Goal: Task Accomplishment & Management: Manage account settings

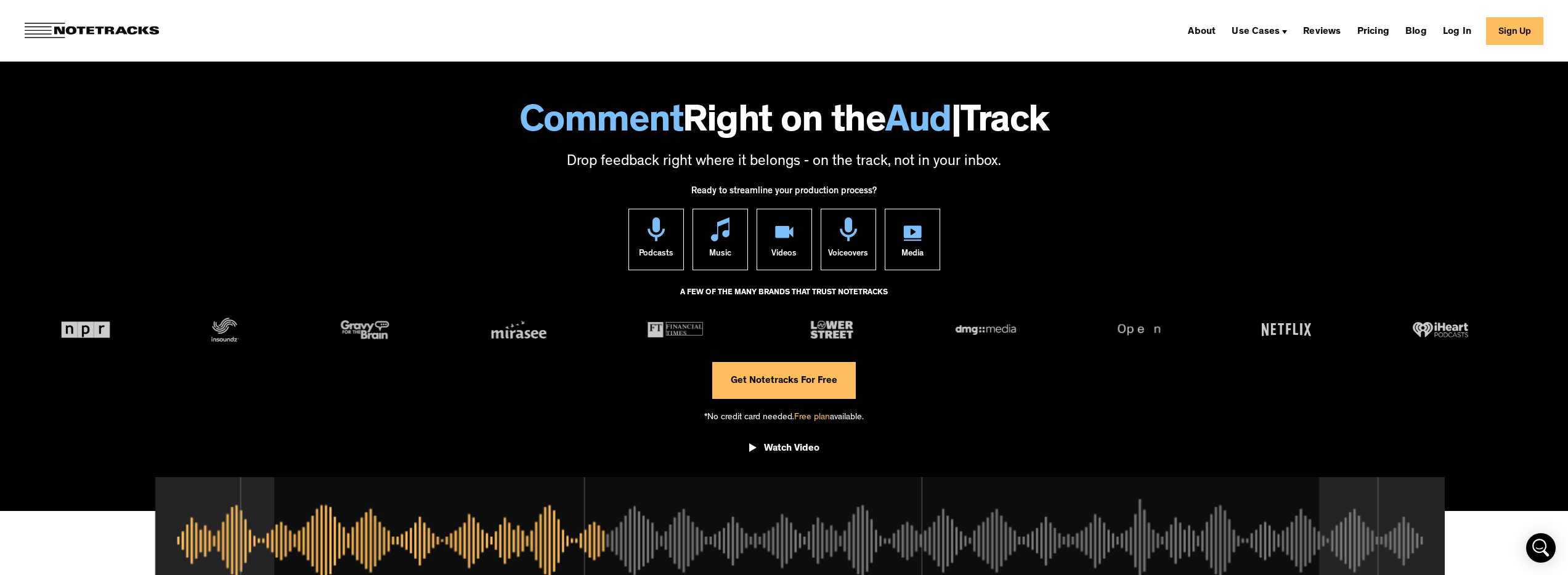
click at [1092, 66] on section "Comment Right on the Aud | Track Drop feedback right where it belongs - on the …" at bounding box center [784, 86] width 1568 height 173
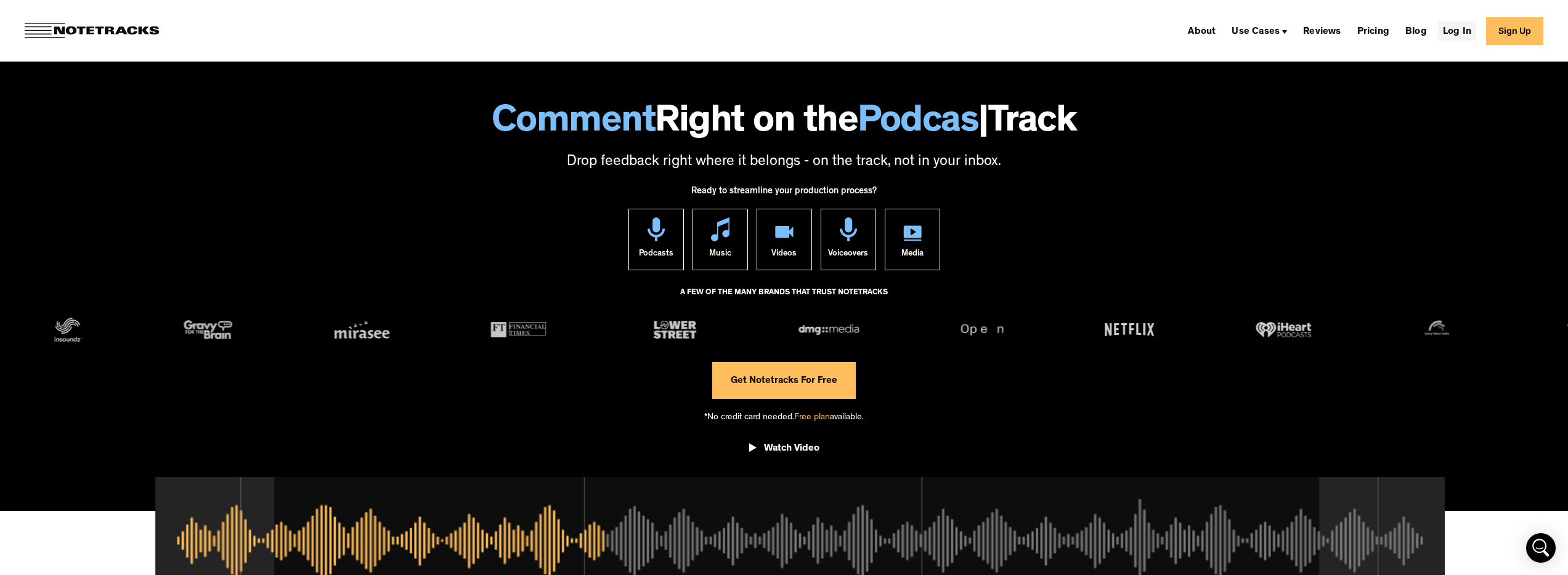
click at [1459, 32] on link "Log In" at bounding box center [1457, 30] width 38 height 20
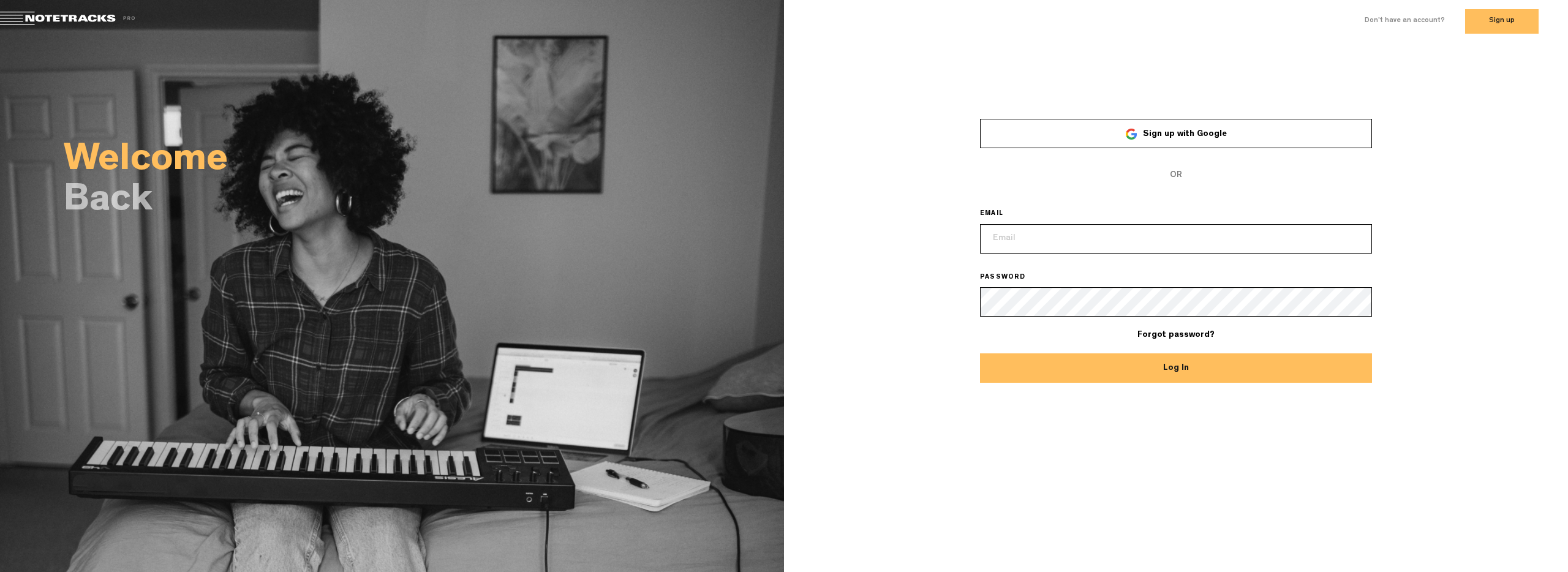
click at [1451, 31] on span "Don't have an account? Sign up" at bounding box center [1451, 21] width 174 height 25
click at [1073, 230] on input "email" at bounding box center [1175, 239] width 392 height 30
type input "juninhomiltonphn@hotmail.com"
click at [1494, 19] on button "Sign up" at bounding box center [1501, 21] width 73 height 25
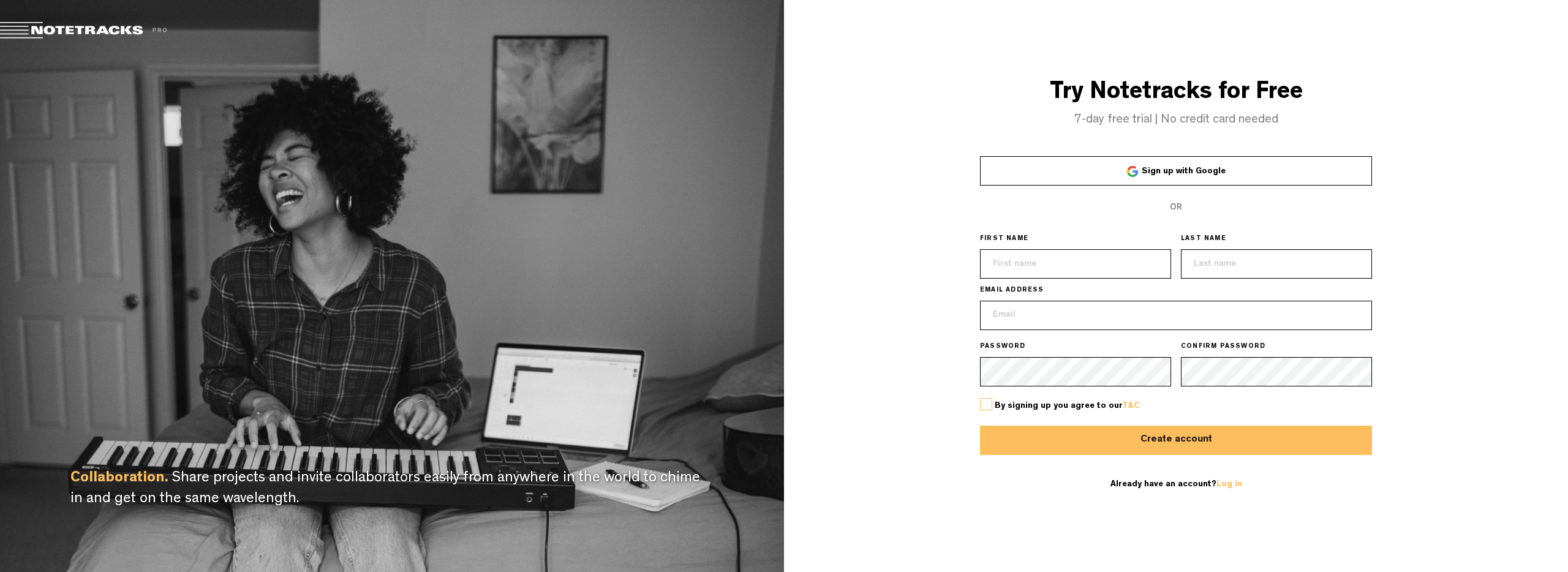
click at [1067, 266] on input "text" at bounding box center [1075, 263] width 191 height 30
type input "[PERSON_NAME]"
type input "matsuyama"
type input "juninhomiltonphn@hotmail.com"
click at [1081, 387] on div "By signing up you agree to our T&C" at bounding box center [1175, 406] width 392 height 39
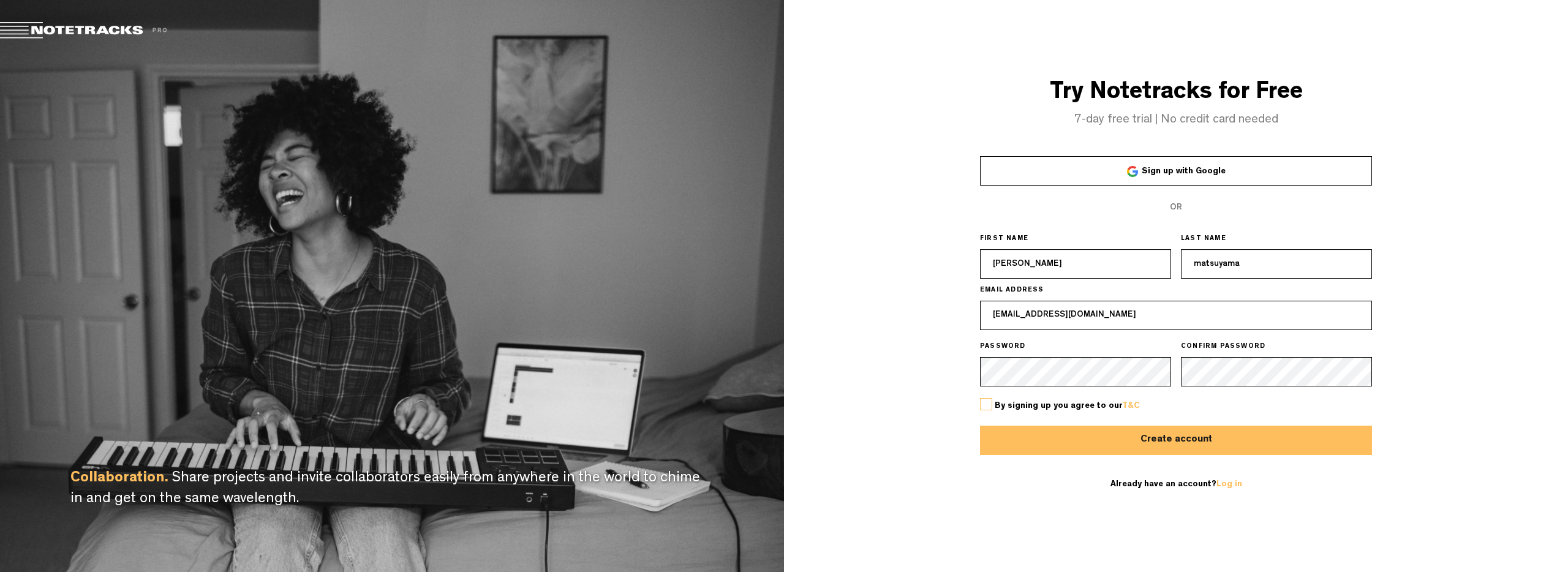
click at [987, 401] on label at bounding box center [986, 404] width 12 height 12
click at [0, 0] on input "checkbox" at bounding box center [0, 0] width 0 height 0
click at [992, 399] on label at bounding box center [986, 404] width 12 height 12
click at [0, 0] on input "checkbox" at bounding box center [0, 0] width 0 height 0
click at [990, 400] on label at bounding box center [986, 404] width 12 height 12
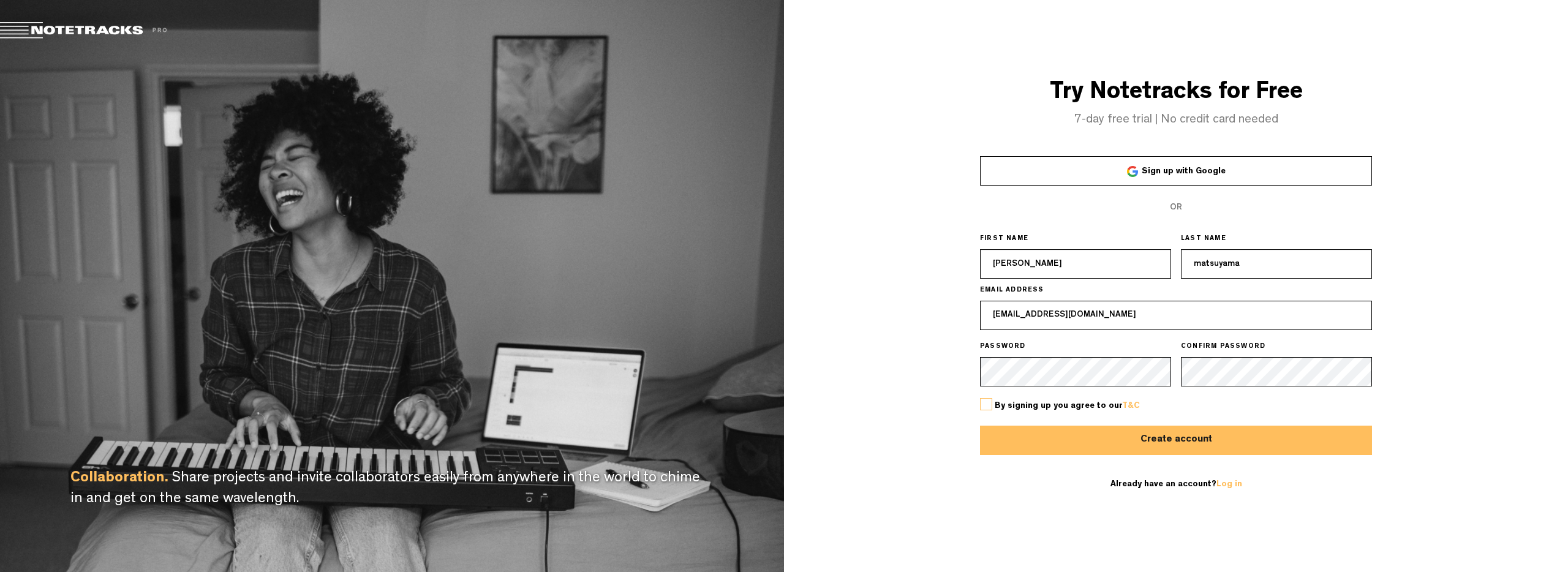
click at [0, 0] on input "checkbox" at bounding box center [0, 0] width 0 height 0
click at [1061, 435] on button "Create account" at bounding box center [1175, 440] width 392 height 30
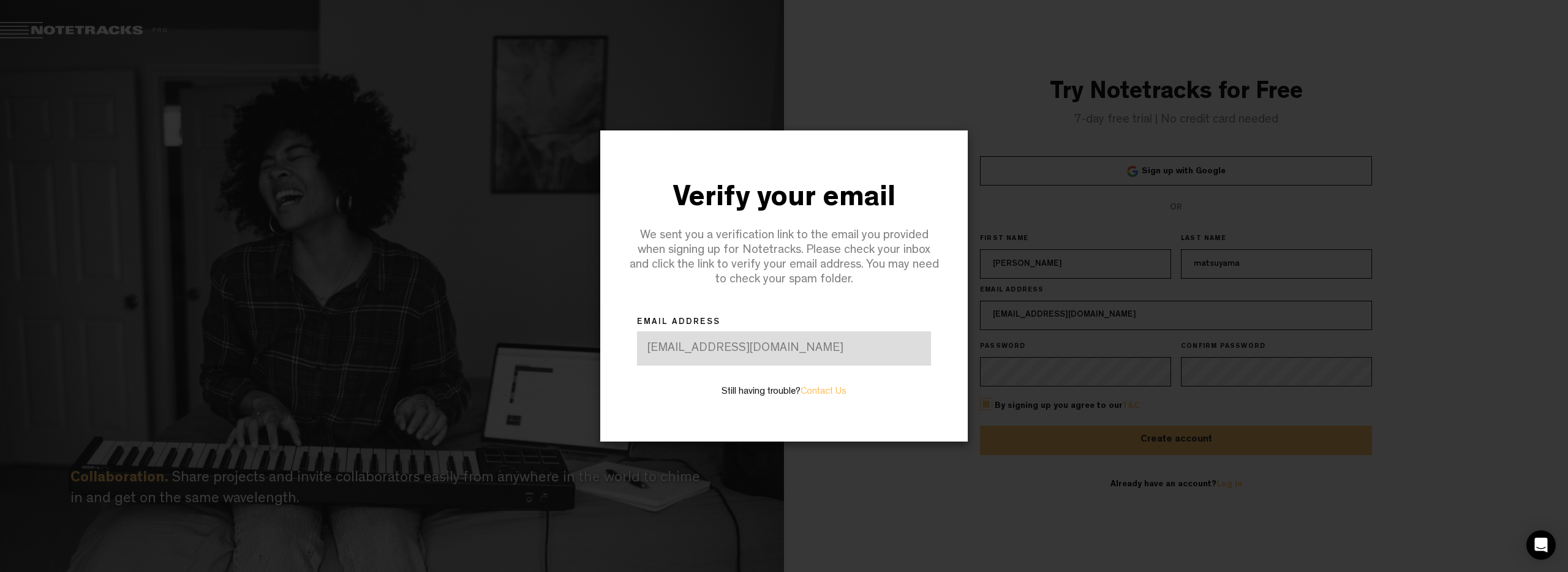
click at [729, 350] on div "juninhomiltonphn@hotmail.com" at bounding box center [784, 348] width 294 height 34
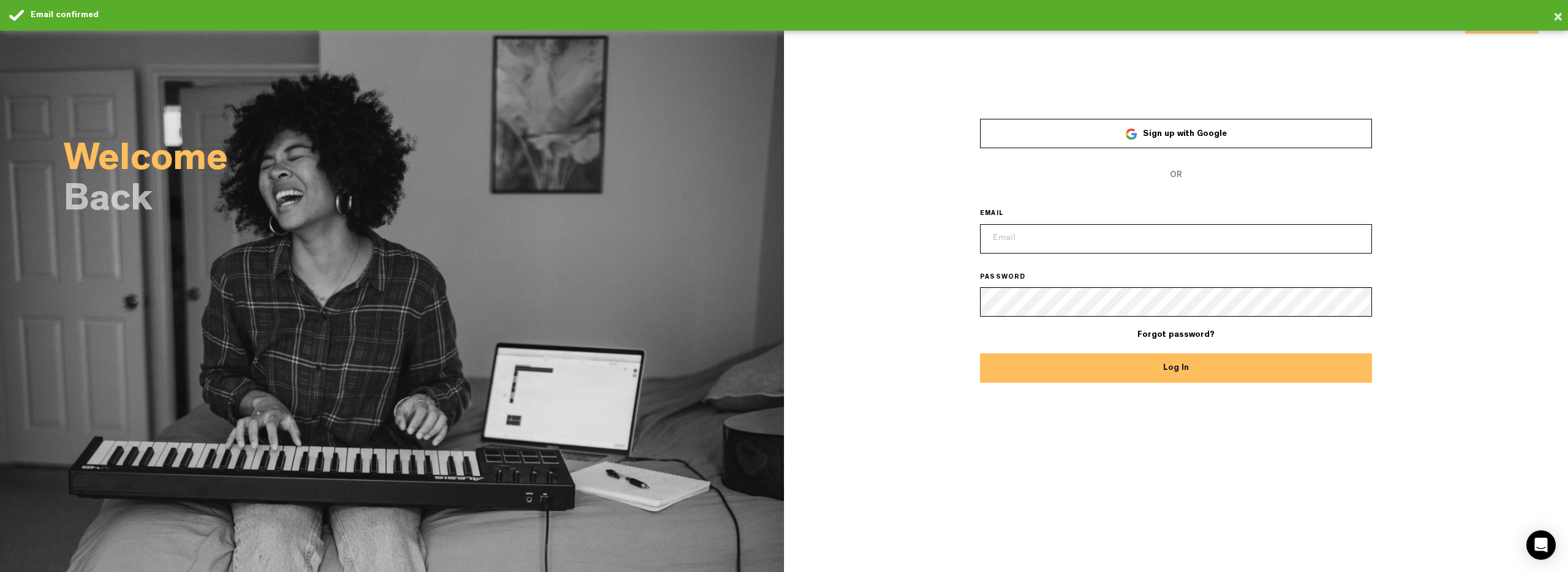
type input "juninhomiltonphn@hotmail.com"
click at [1160, 369] on button "Log In" at bounding box center [1175, 368] width 392 height 30
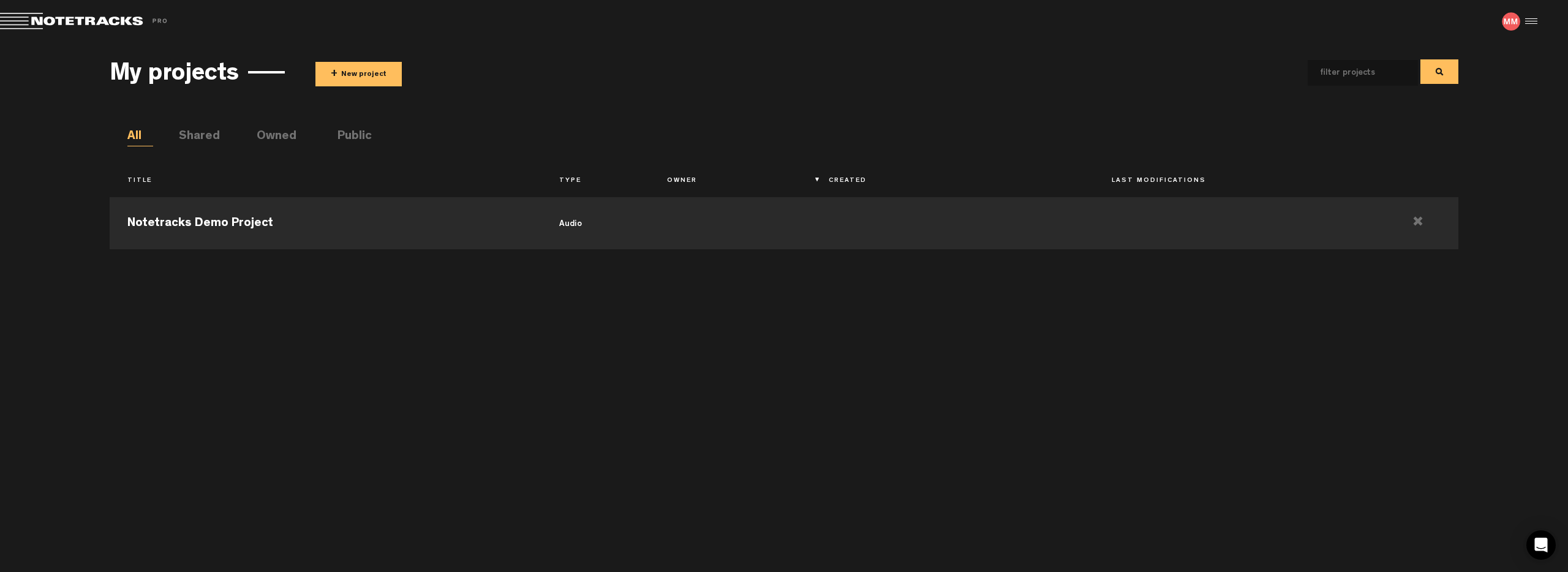
click at [682, 353] on div "Notetracks Demo Project audio" at bounding box center [784, 376] width 1349 height 369
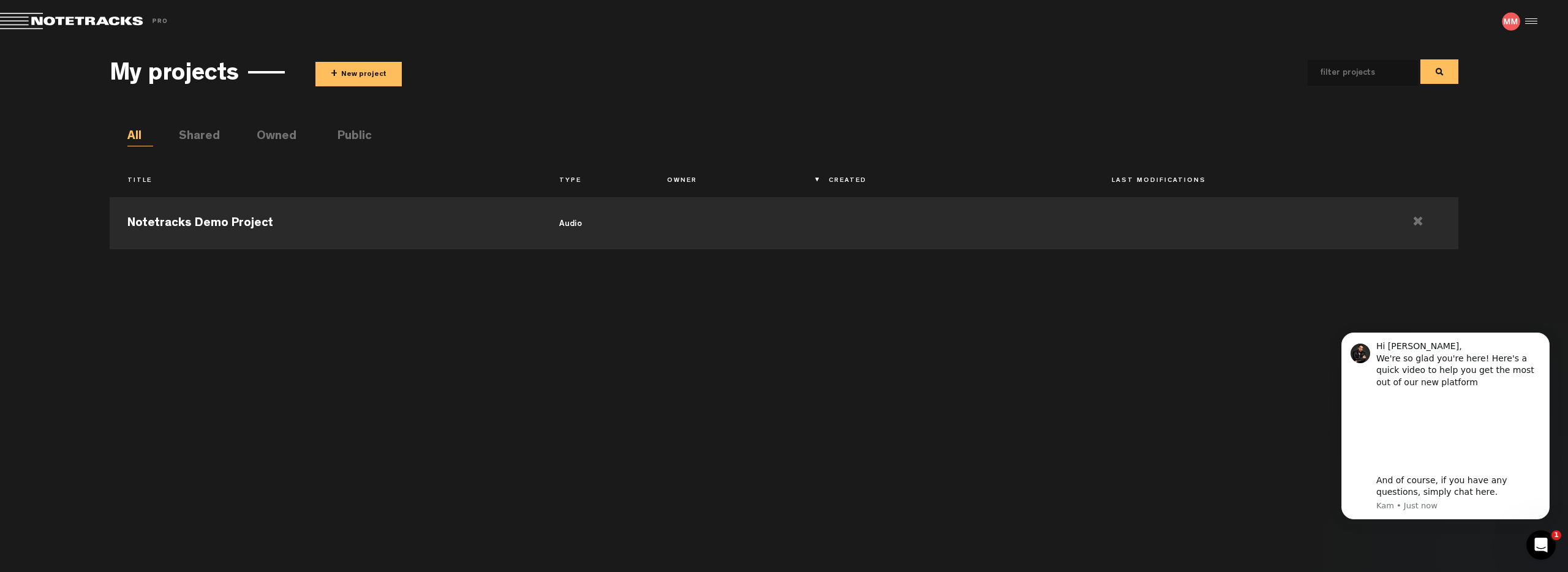
click at [575, 280] on div "Notetracks Demo Project audio" at bounding box center [784, 376] width 1349 height 369
click at [1539, 20] on md-toolbar "Exit Project Share project Save project" at bounding box center [784, 21] width 1568 height 42
click at [1534, 21] on div at bounding box center [1529, 21] width 19 height 19
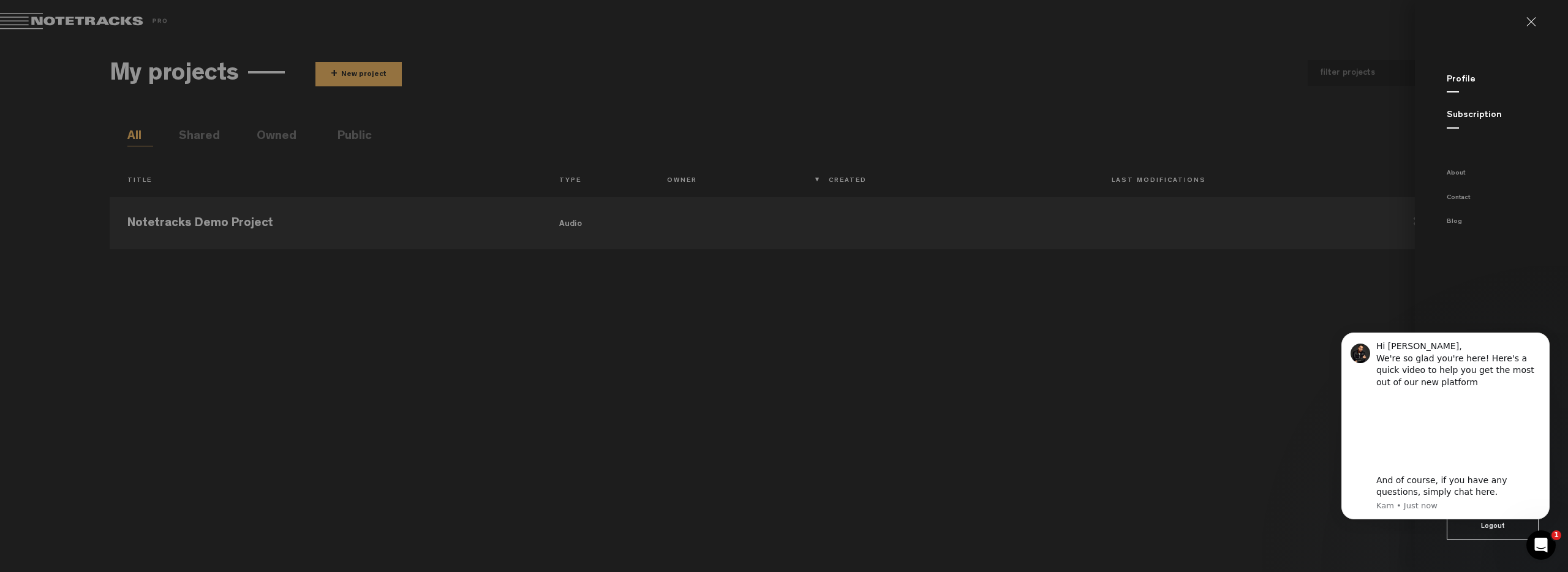
click at [1496, 113] on link "Subscription" at bounding box center [1474, 115] width 55 height 9
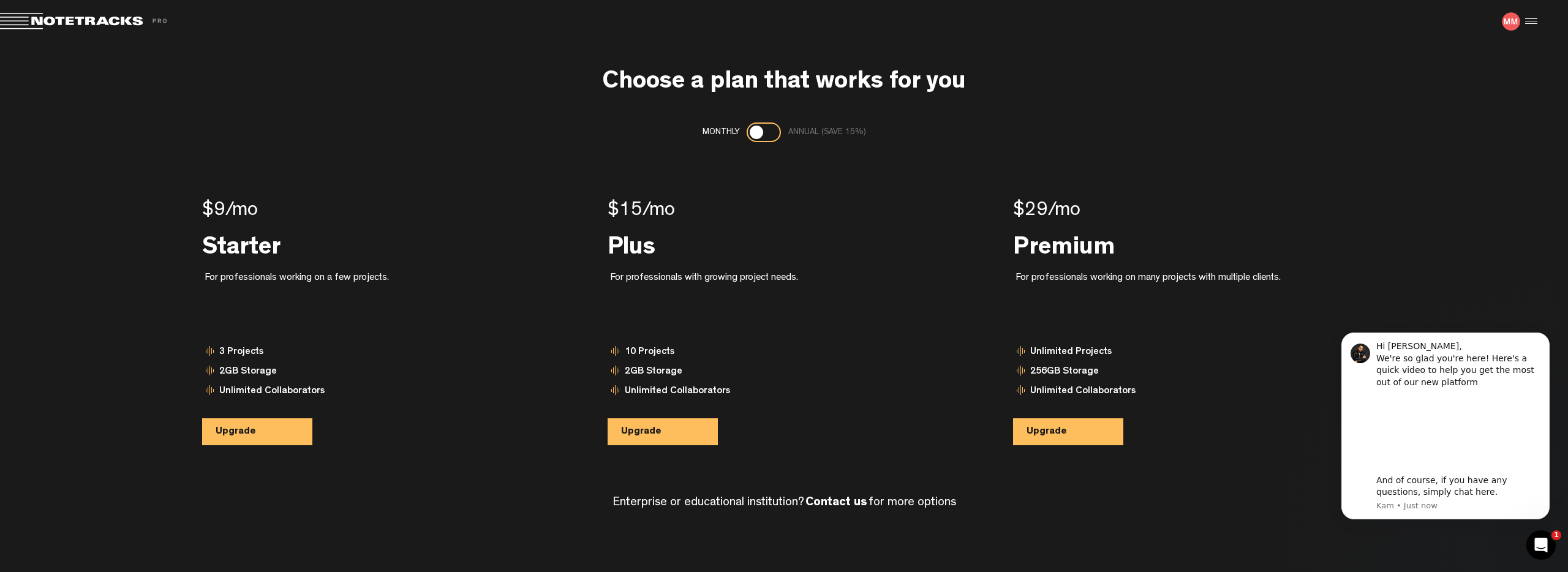
click at [1549, 23] on md-toolbar "Exit Project Share project Save project" at bounding box center [784, 21] width 1568 height 42
click at [1525, 21] on div at bounding box center [1529, 21] width 19 height 19
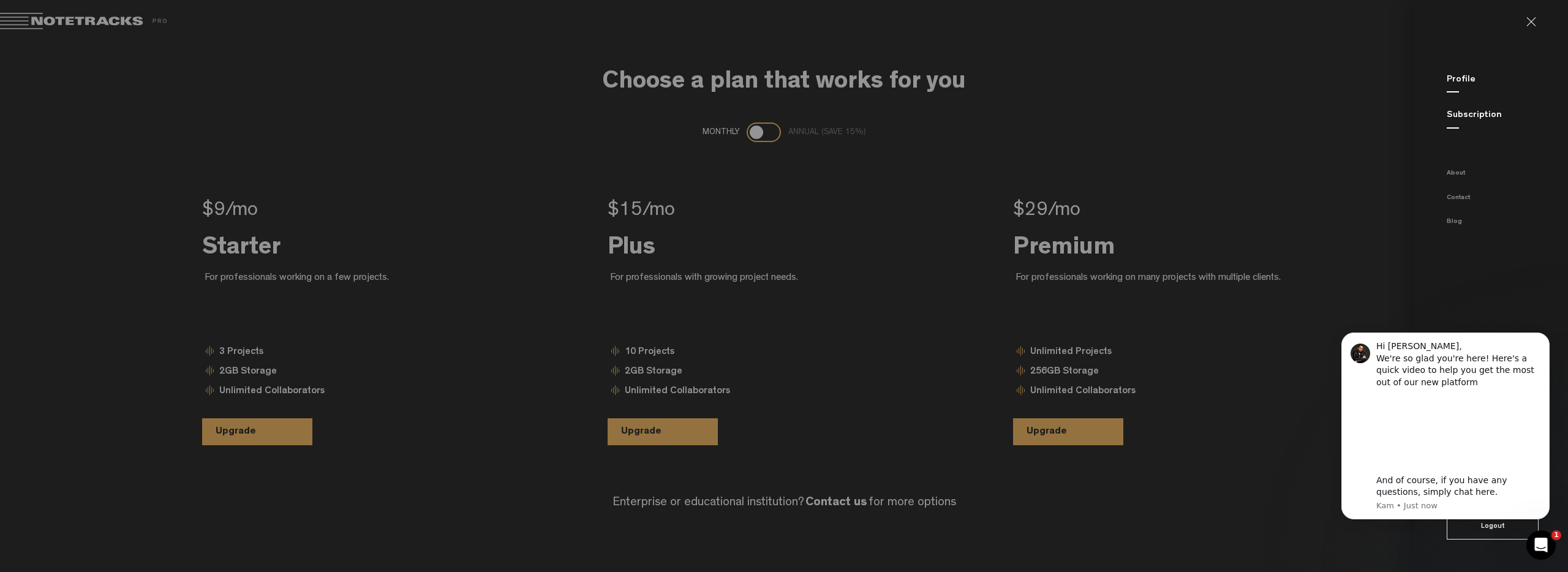
click at [1456, 76] on link "Profile" at bounding box center [1461, 80] width 29 height 9
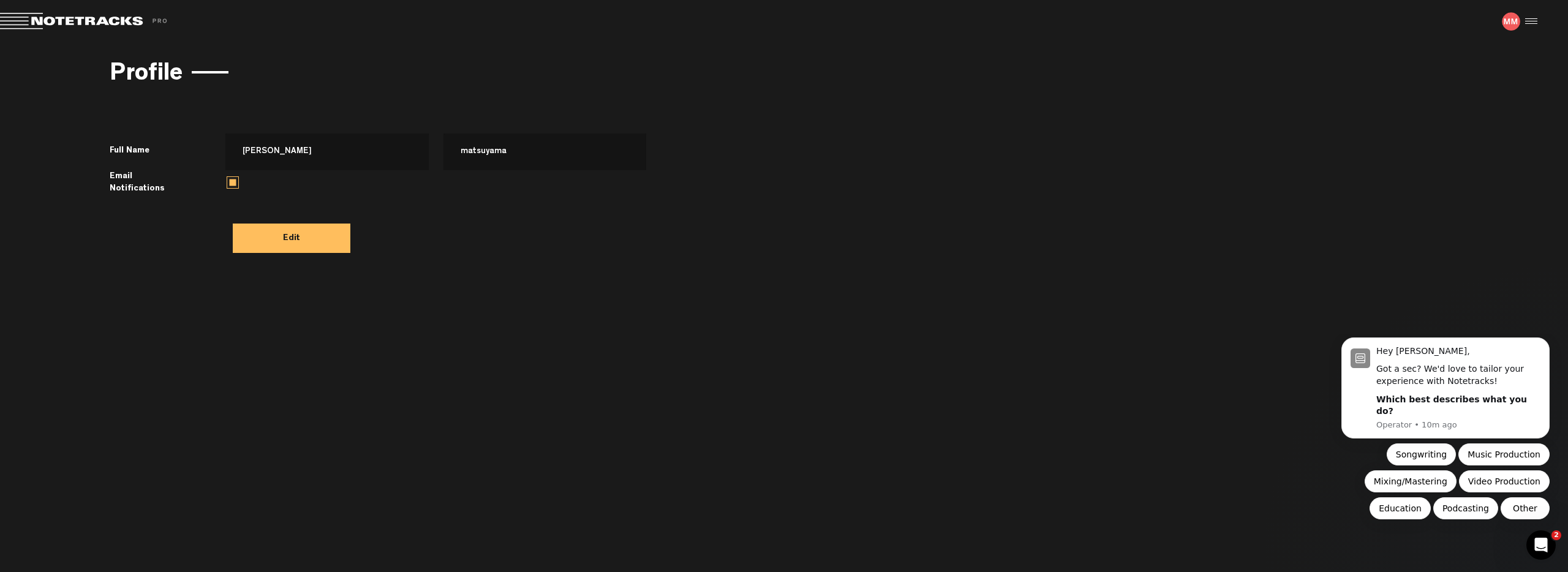
click at [1526, 19] on div at bounding box center [1529, 21] width 19 height 19
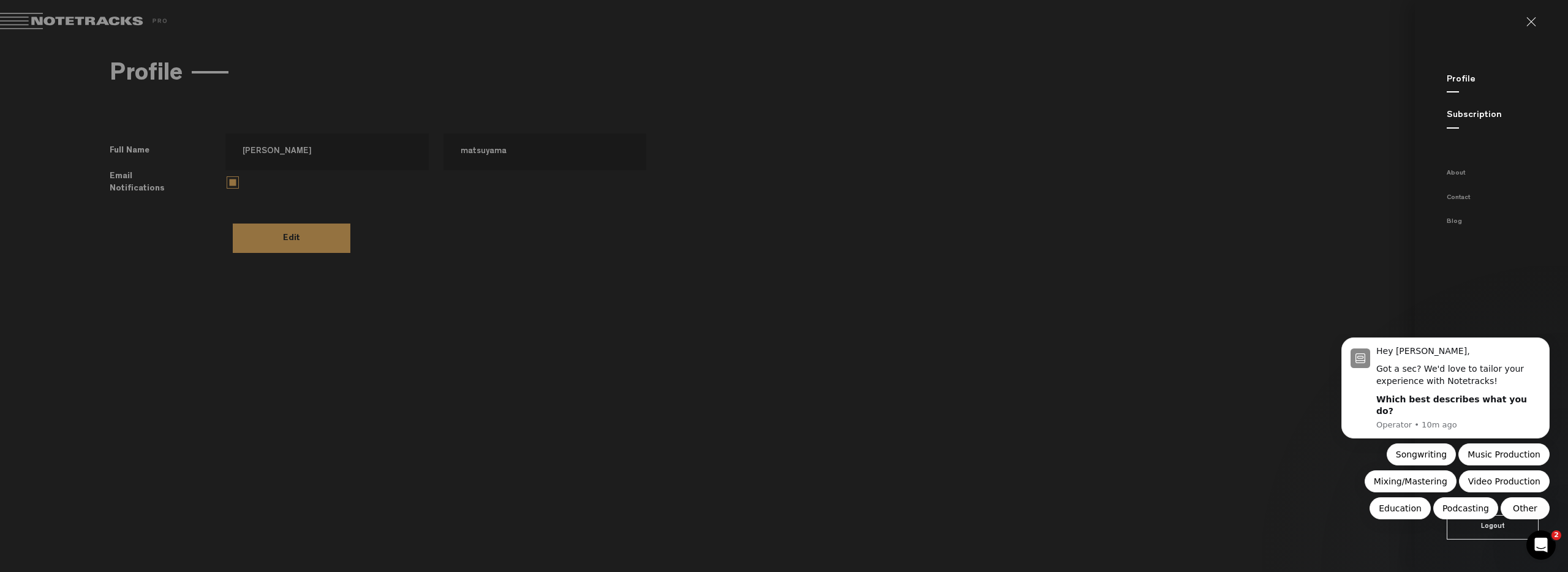
click at [1495, 110] on div "Subscription" at bounding box center [1507, 115] width 122 height 13
click at [1486, 115] on link "Subscription" at bounding box center [1474, 115] width 55 height 9
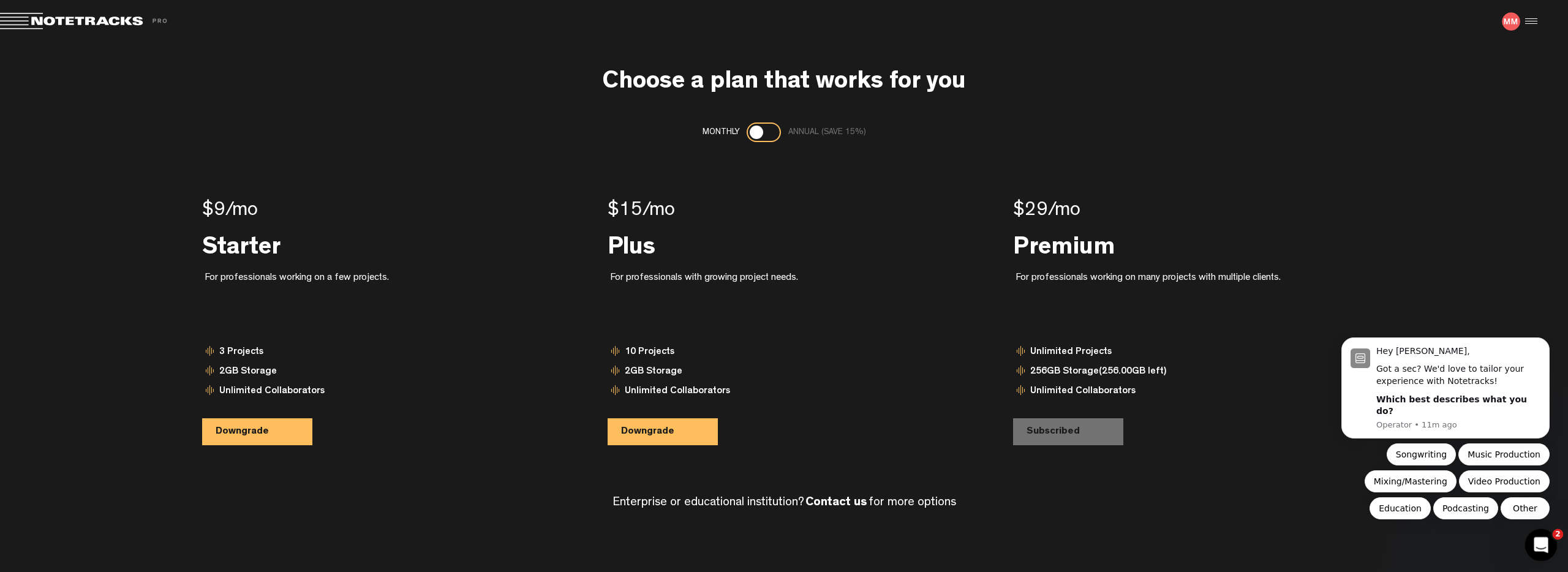
click at [1543, 542] on icon "Open Intercom Messenger" at bounding box center [1539, 544] width 20 height 20
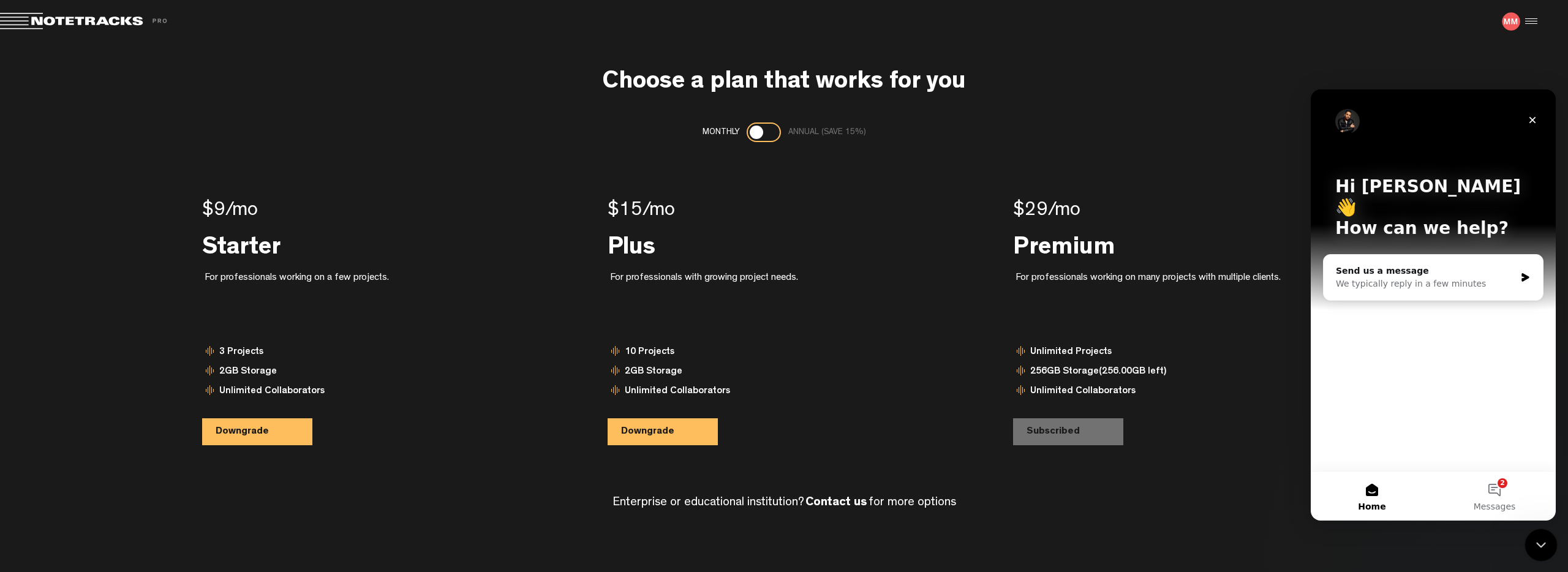
click at [1543, 542] on icon "Close Intercom Messenger" at bounding box center [1538, 542] width 14 height 14
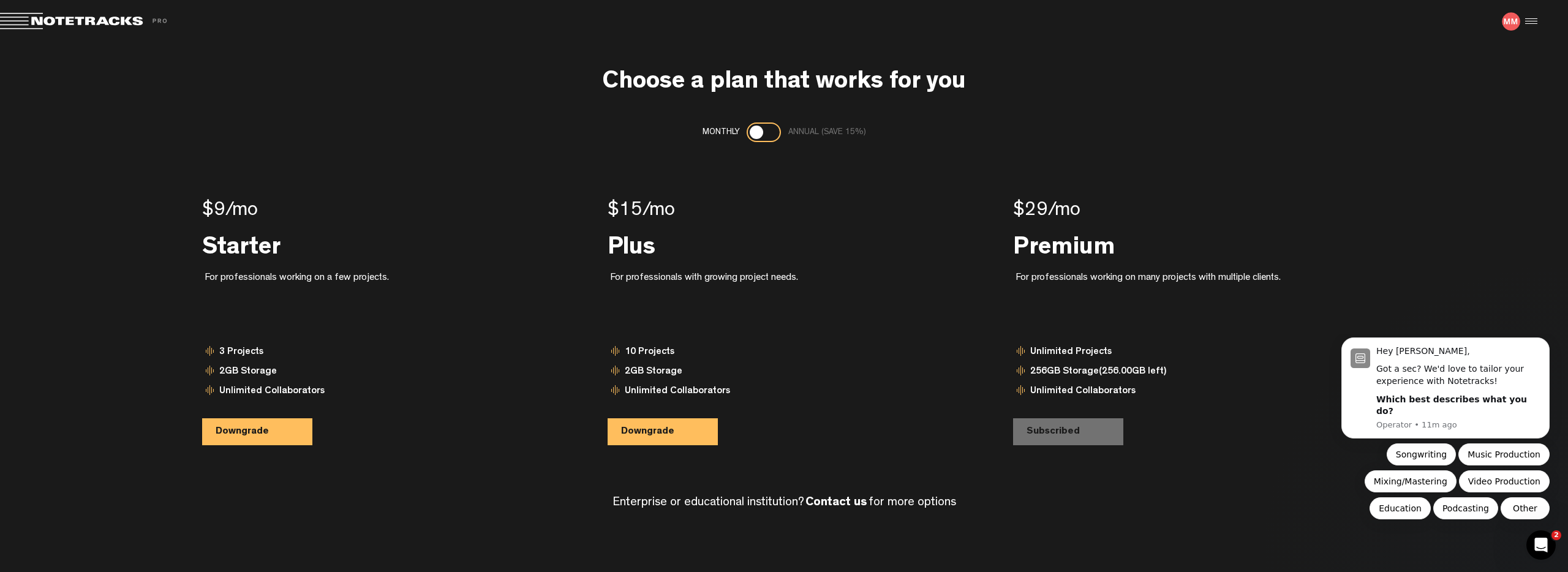
click at [1536, 18] on div at bounding box center [1529, 21] width 19 height 19
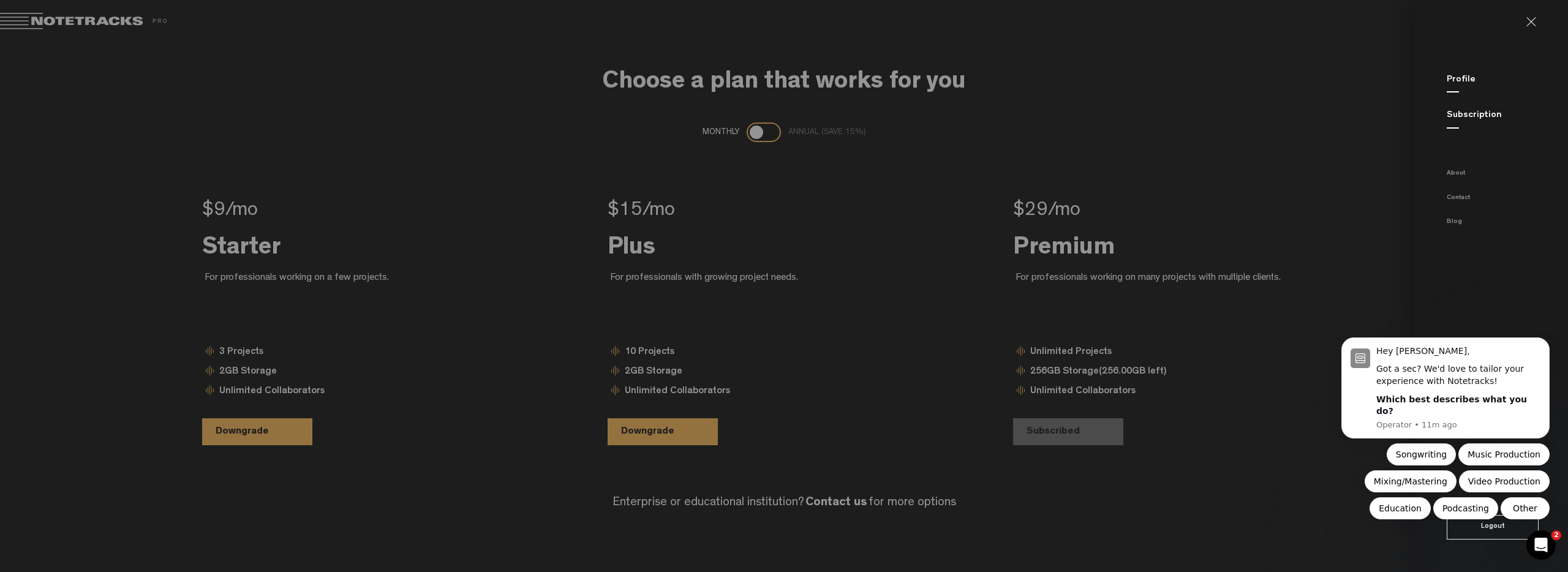
click at [1460, 115] on link "Subscription" at bounding box center [1474, 115] width 55 height 9
click at [1339, 104] on md-backdrop at bounding box center [784, 286] width 1568 height 572
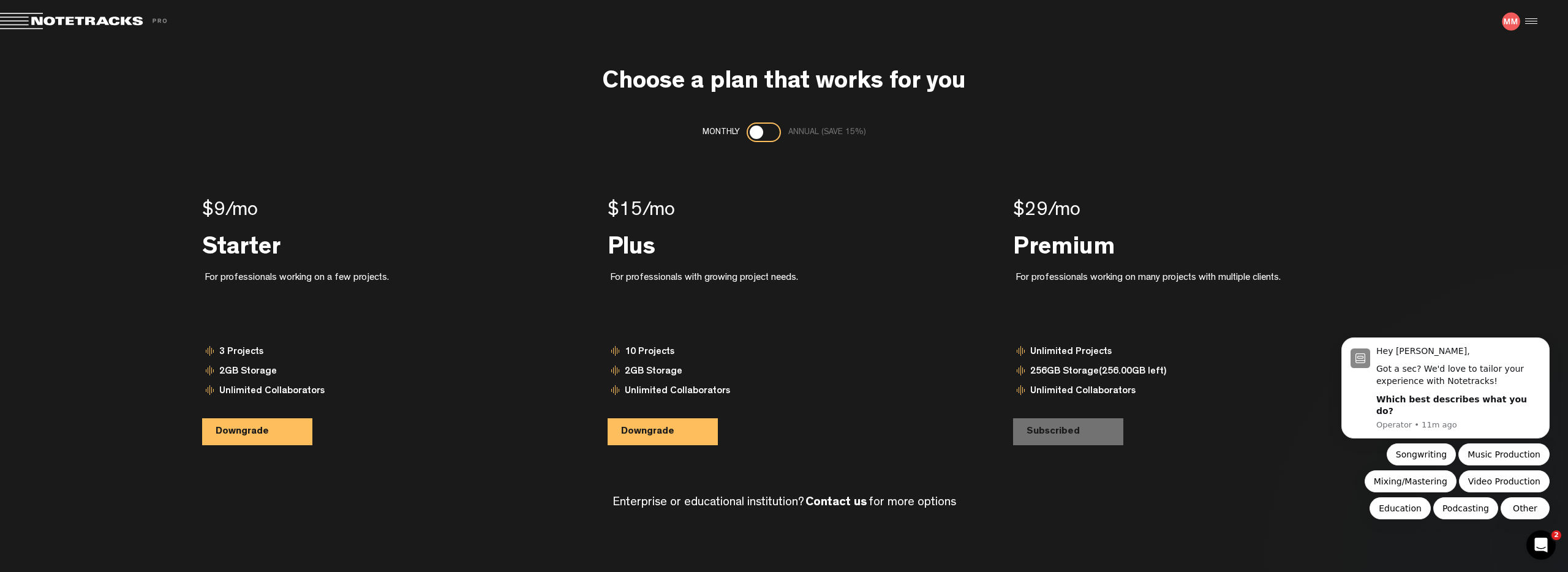
click at [1533, 20] on div at bounding box center [1529, 21] width 19 height 19
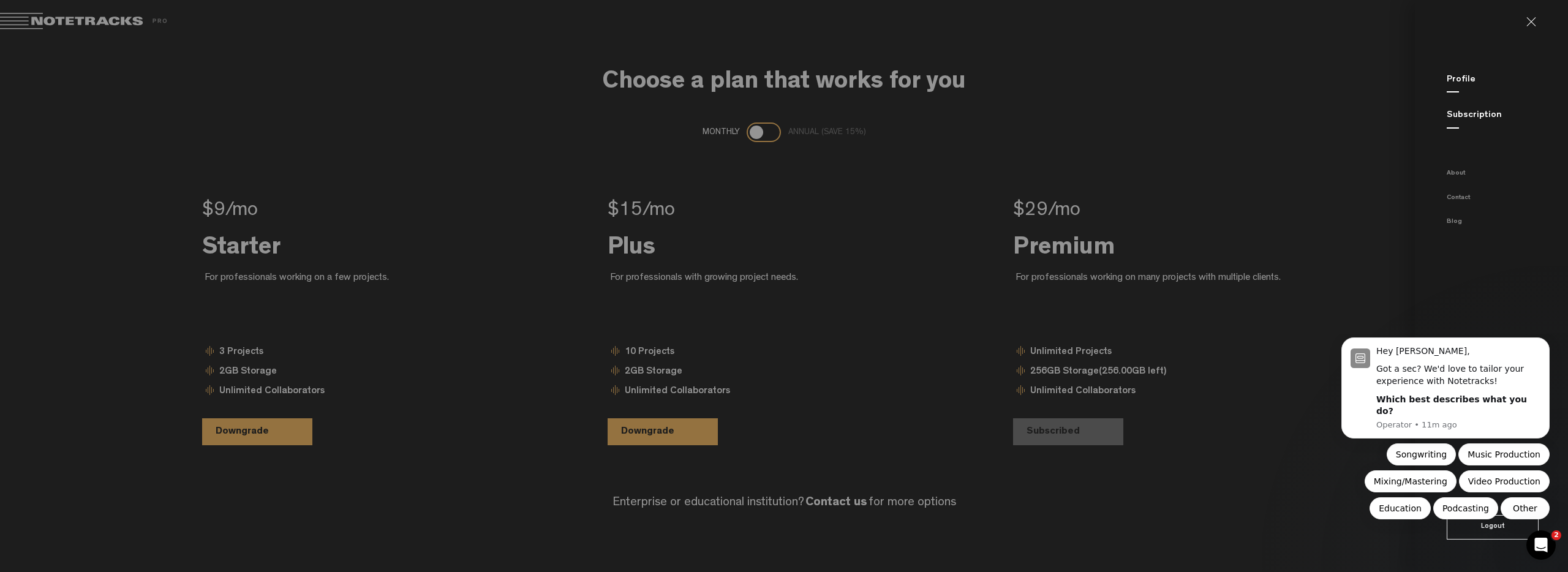
click at [1532, 24] on link at bounding box center [1536, 22] width 20 height 10
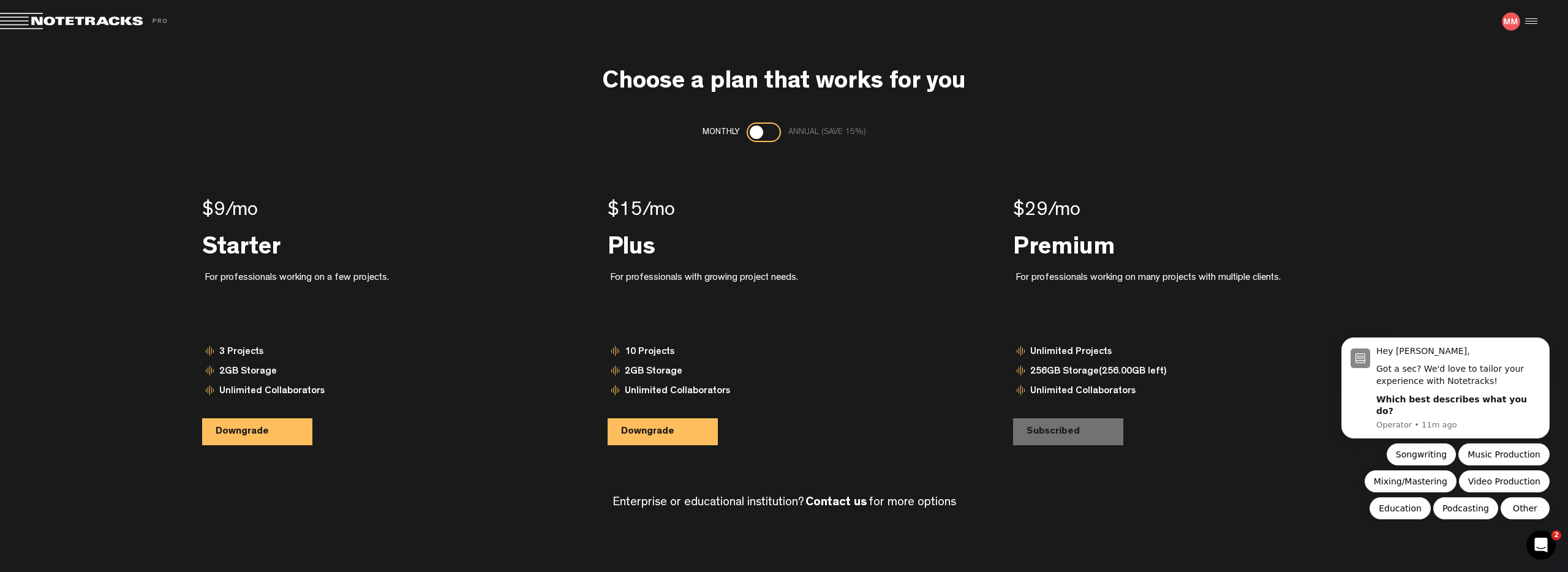
click at [1513, 23] on img at bounding box center [1511, 21] width 19 height 19
click at [1531, 20] on div at bounding box center [1529, 21] width 19 height 19
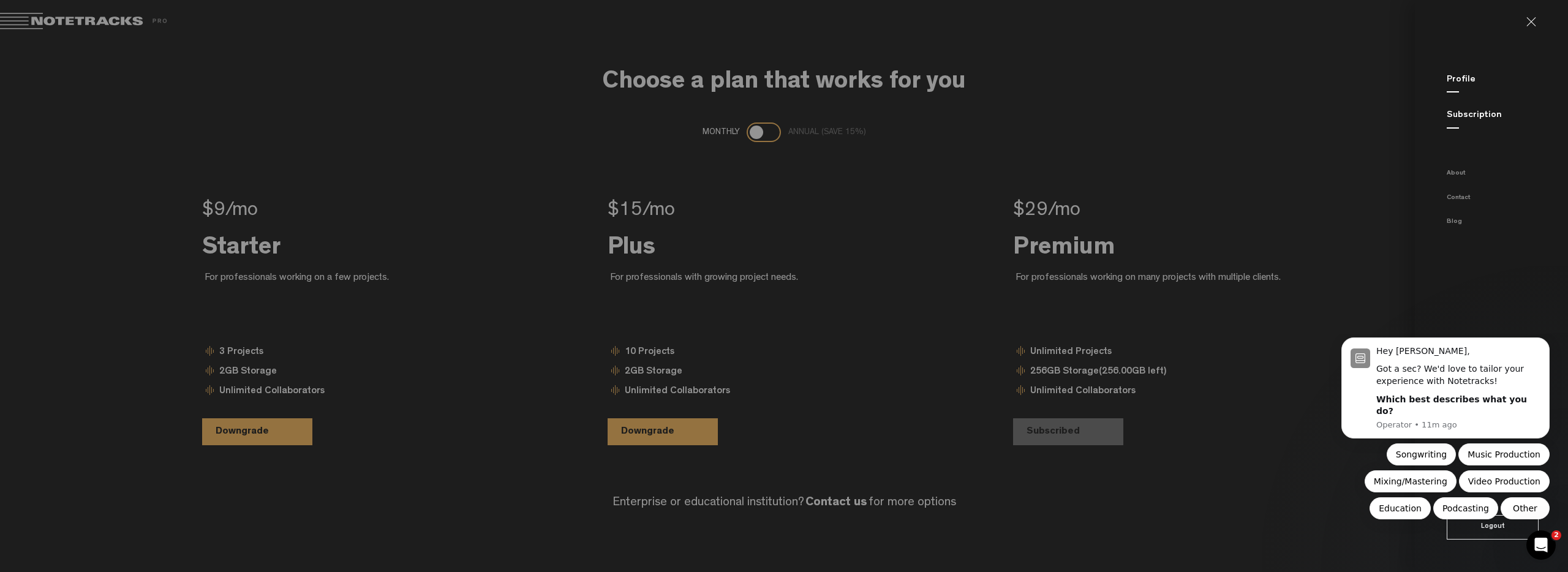
click at [1456, 76] on link "Profile" at bounding box center [1461, 80] width 29 height 9
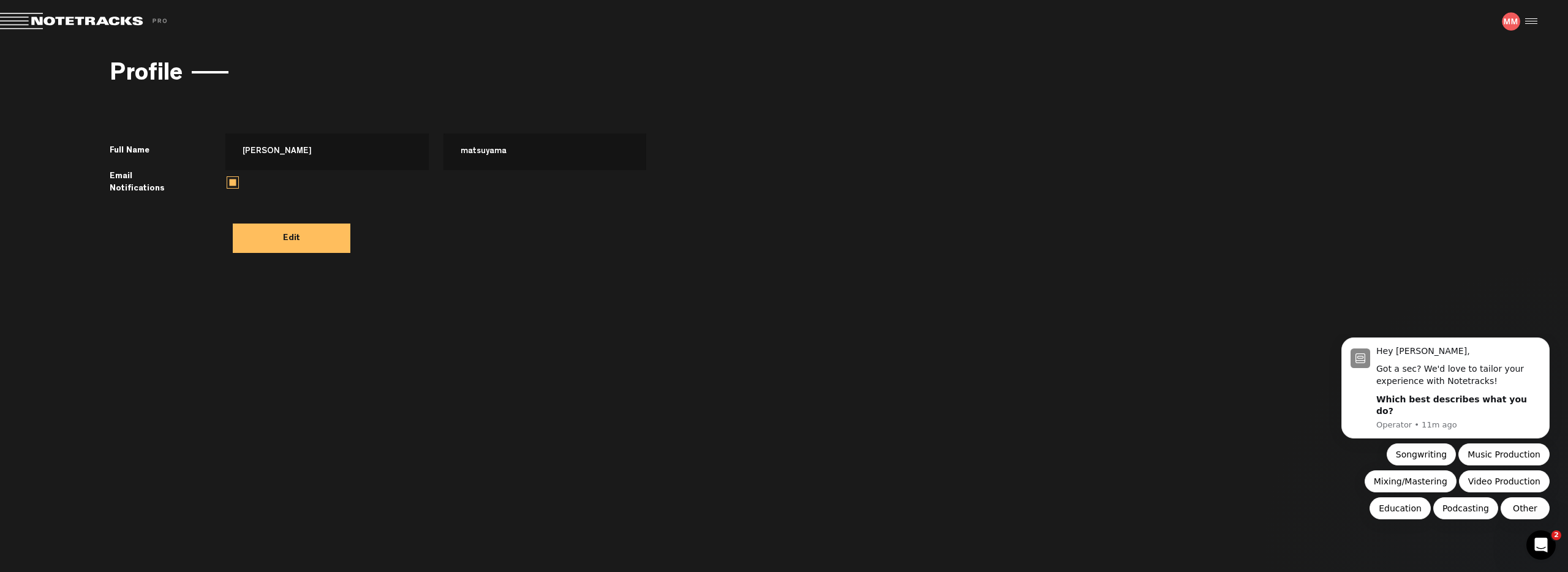
click at [141, 74] on h3 "Profile" at bounding box center [146, 76] width 73 height 27
click at [127, 22] on span at bounding box center [86, 21] width 172 height 17
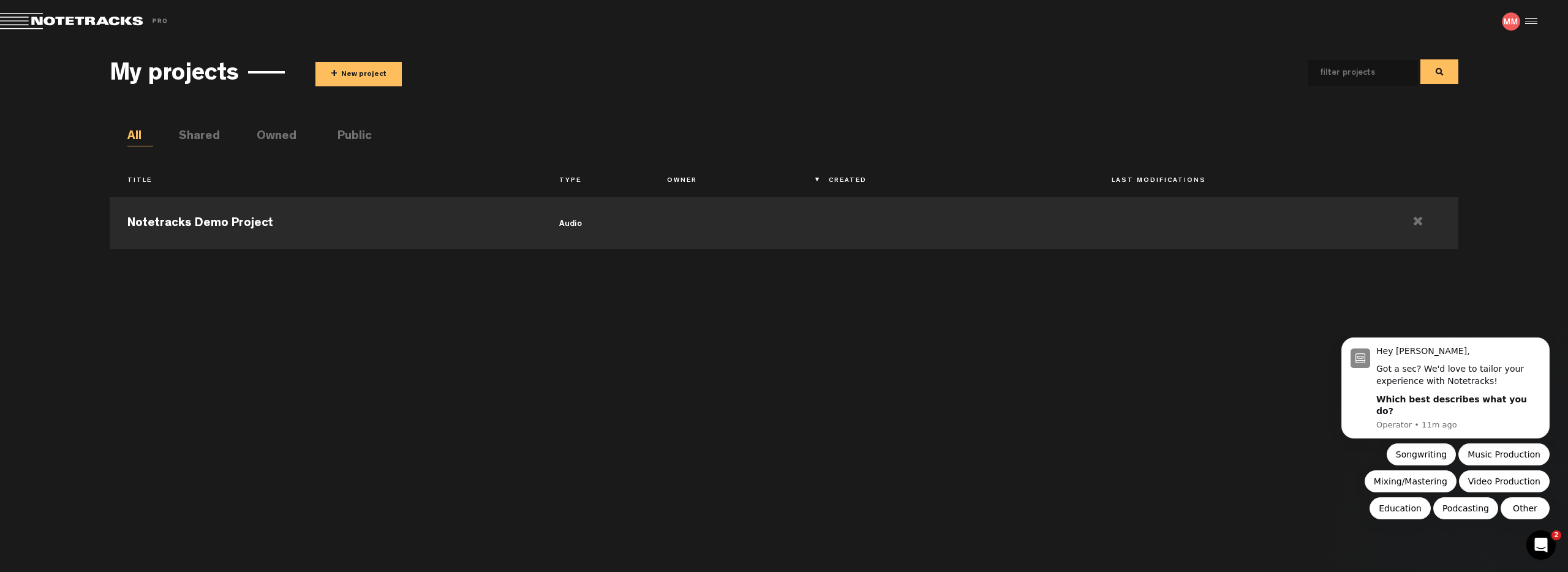
click at [1523, 20] on div at bounding box center [1529, 21] width 19 height 19
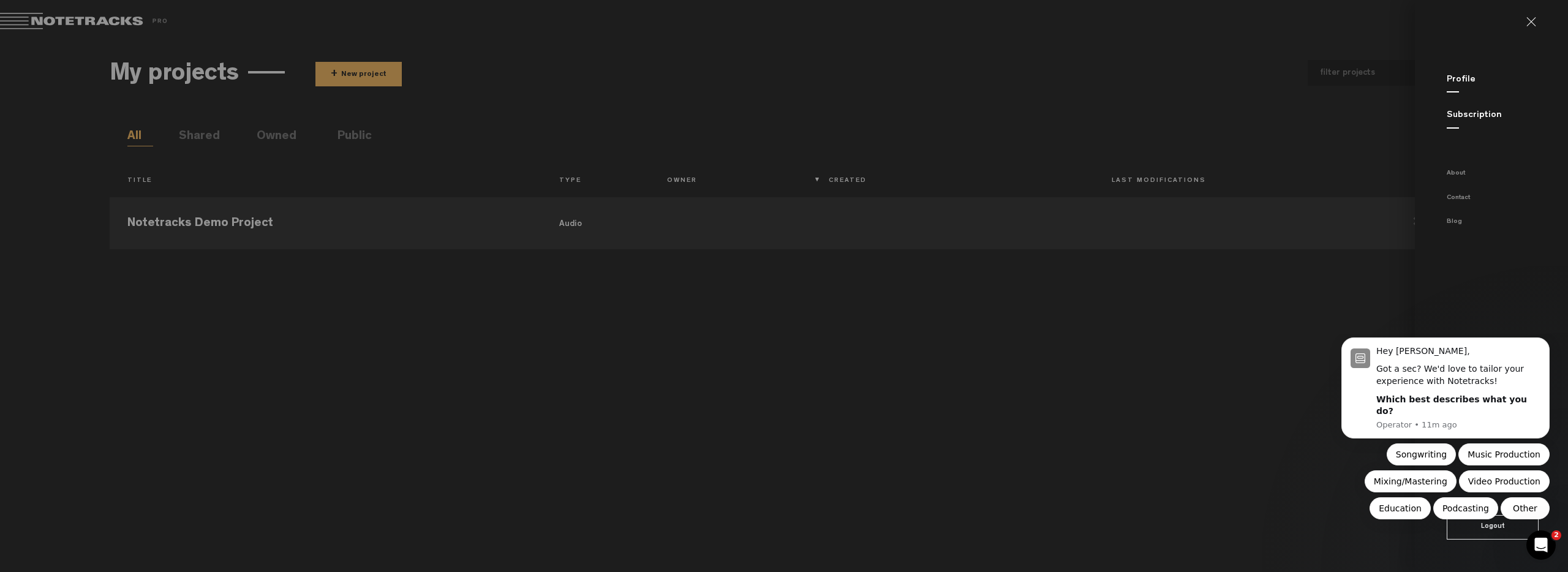
click at [1461, 78] on link "Profile" at bounding box center [1461, 80] width 29 height 9
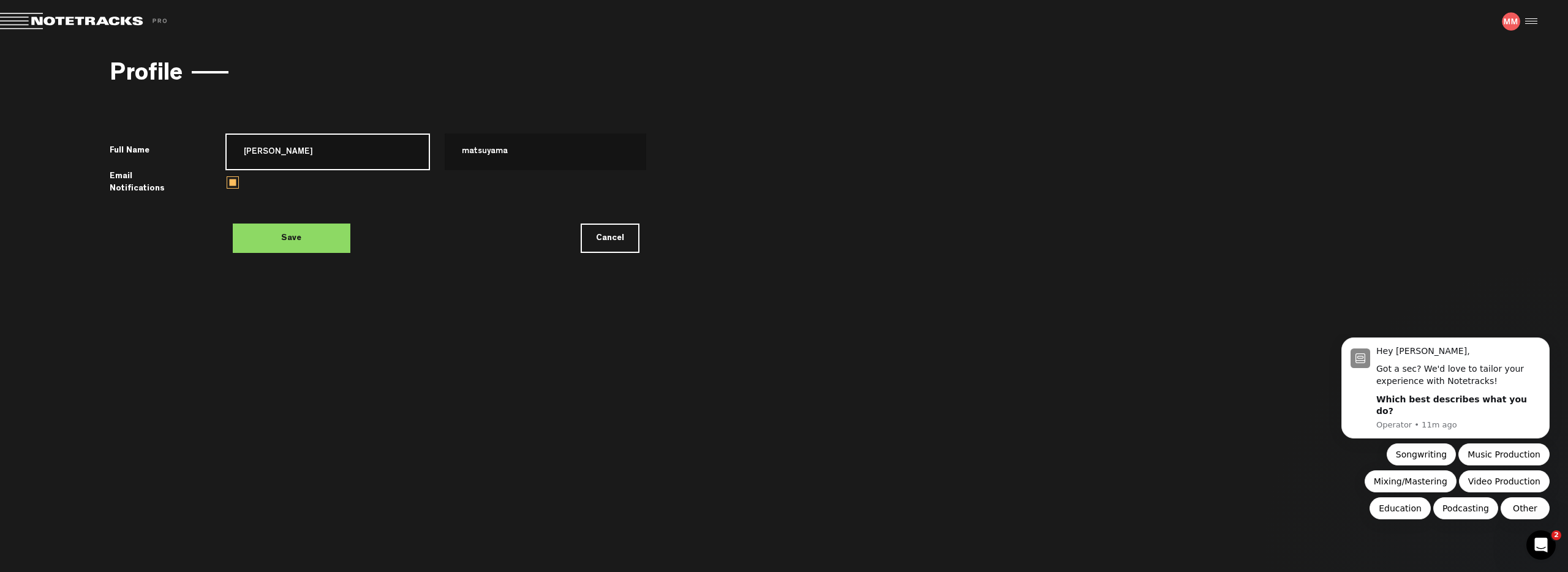
click at [413, 149] on input "[PERSON_NAME]" at bounding box center [327, 151] width 204 height 37
type input "[PERSON_NAME]"
click at [540, 148] on input "matsuyama" at bounding box center [544, 151] width 204 height 37
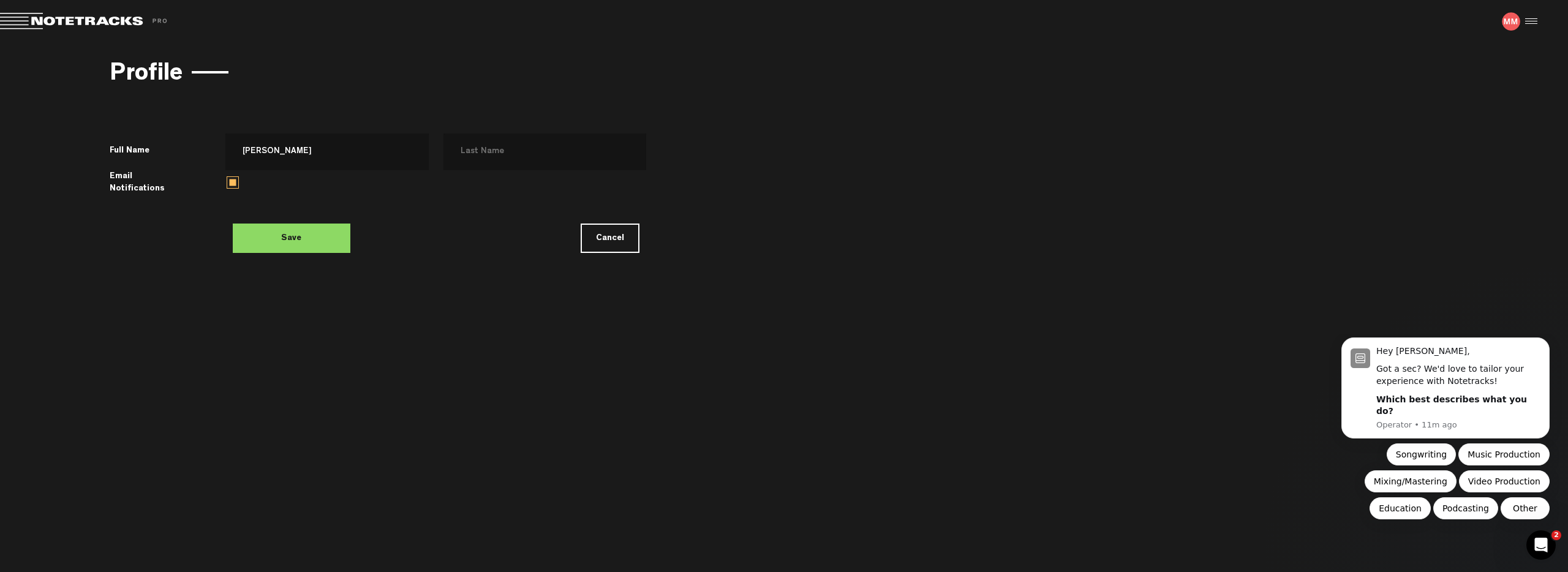
click at [317, 234] on button "Save" at bounding box center [292, 238] width 117 height 30
click at [522, 161] on input "text" at bounding box center [544, 151] width 204 height 37
click at [354, 155] on input "[PERSON_NAME]" at bounding box center [327, 151] width 204 height 37
type input "[PERSON_NAME]"
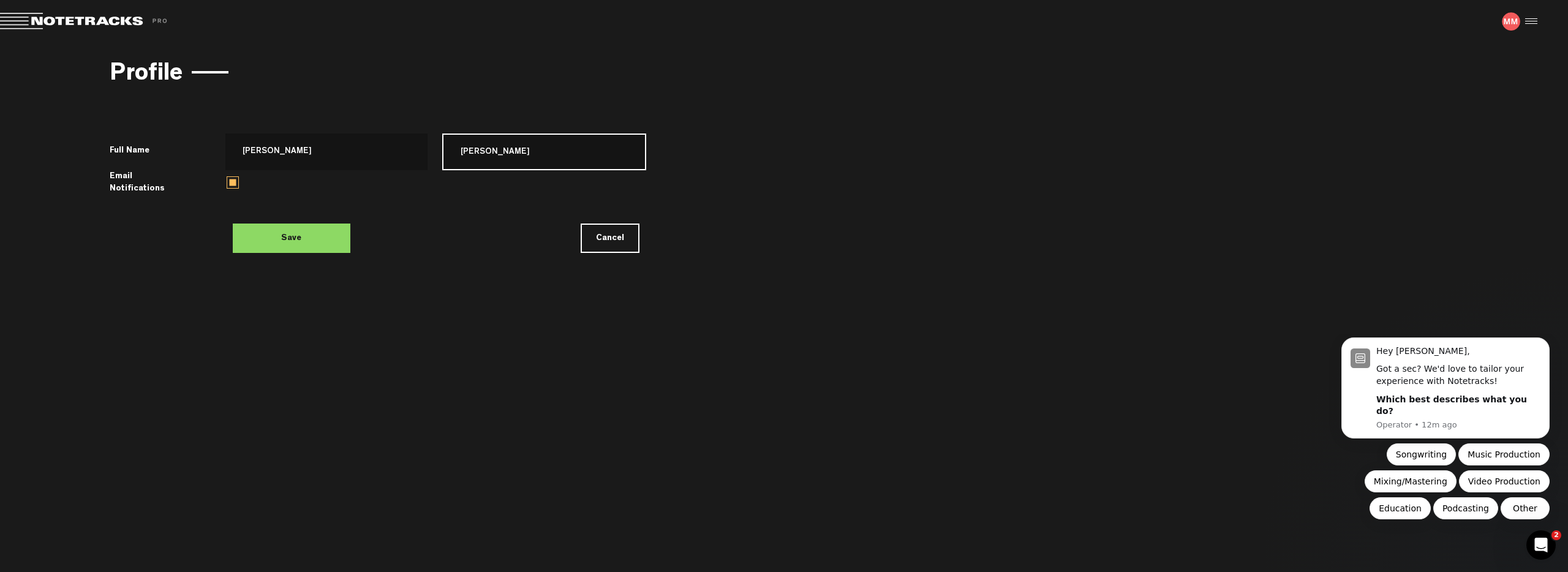
type input "[PERSON_NAME]"
click at [292, 246] on button "Save" at bounding box center [292, 238] width 117 height 30
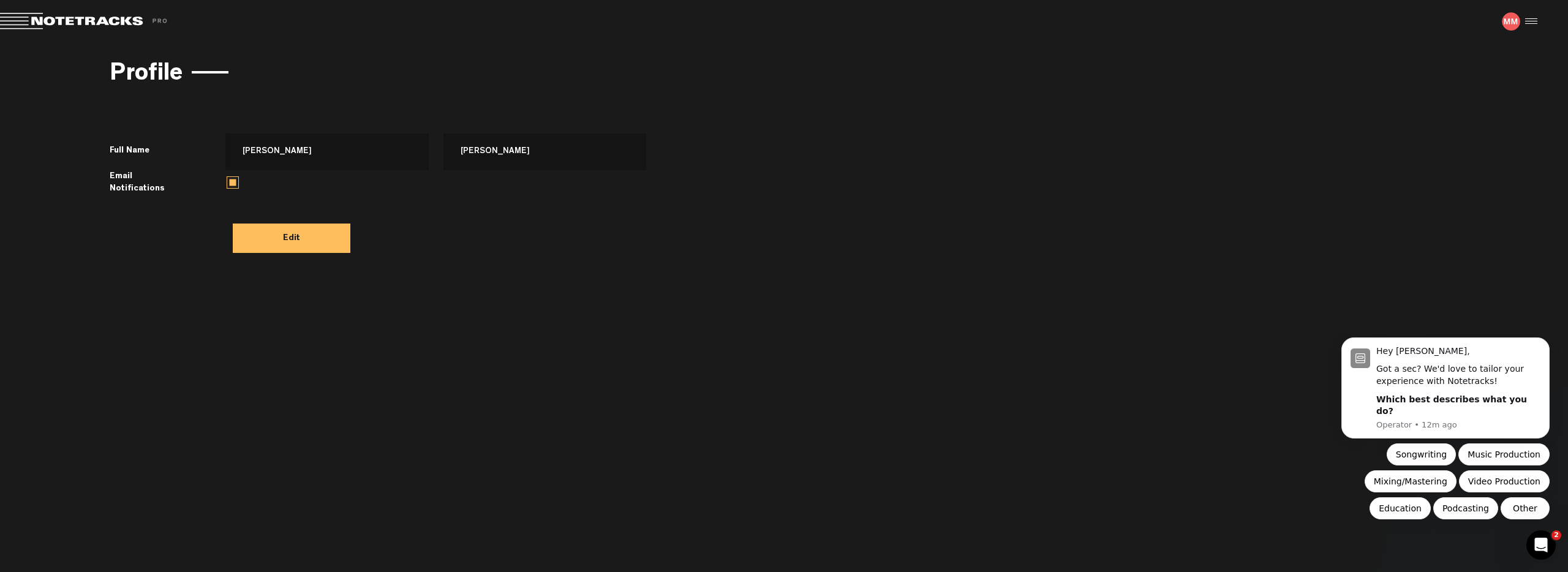
click at [1515, 26] on img at bounding box center [1511, 21] width 19 height 19
click at [1528, 24] on div at bounding box center [1529, 21] width 19 height 19
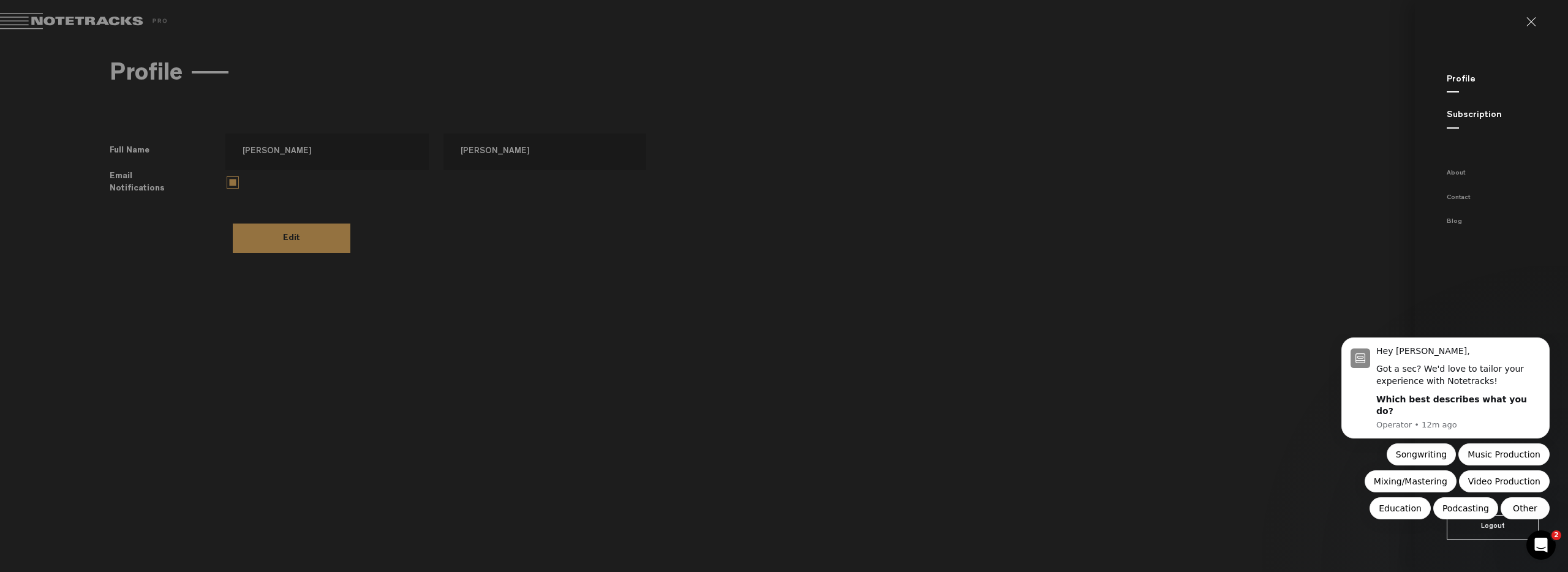
click at [1463, 77] on link "Profile" at bounding box center [1461, 80] width 29 height 9
click at [1535, 24] on link at bounding box center [1536, 22] width 20 height 10
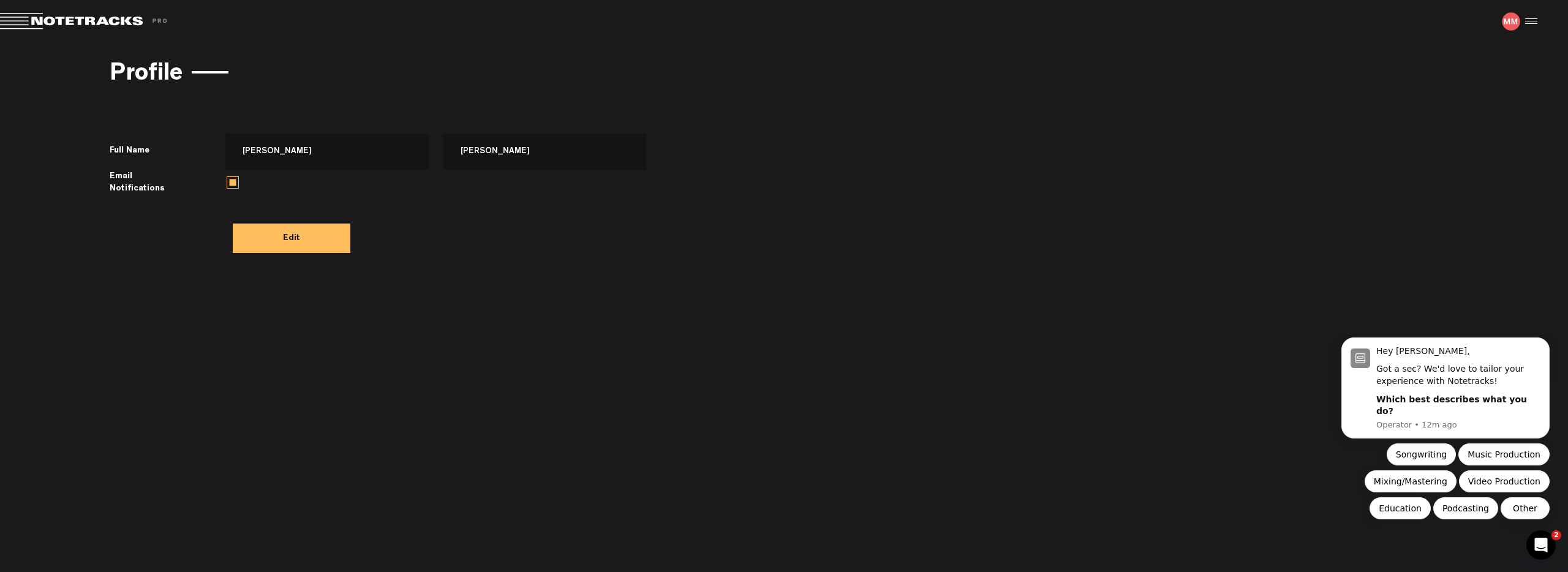
click at [132, 19] on span at bounding box center [86, 21] width 172 height 17
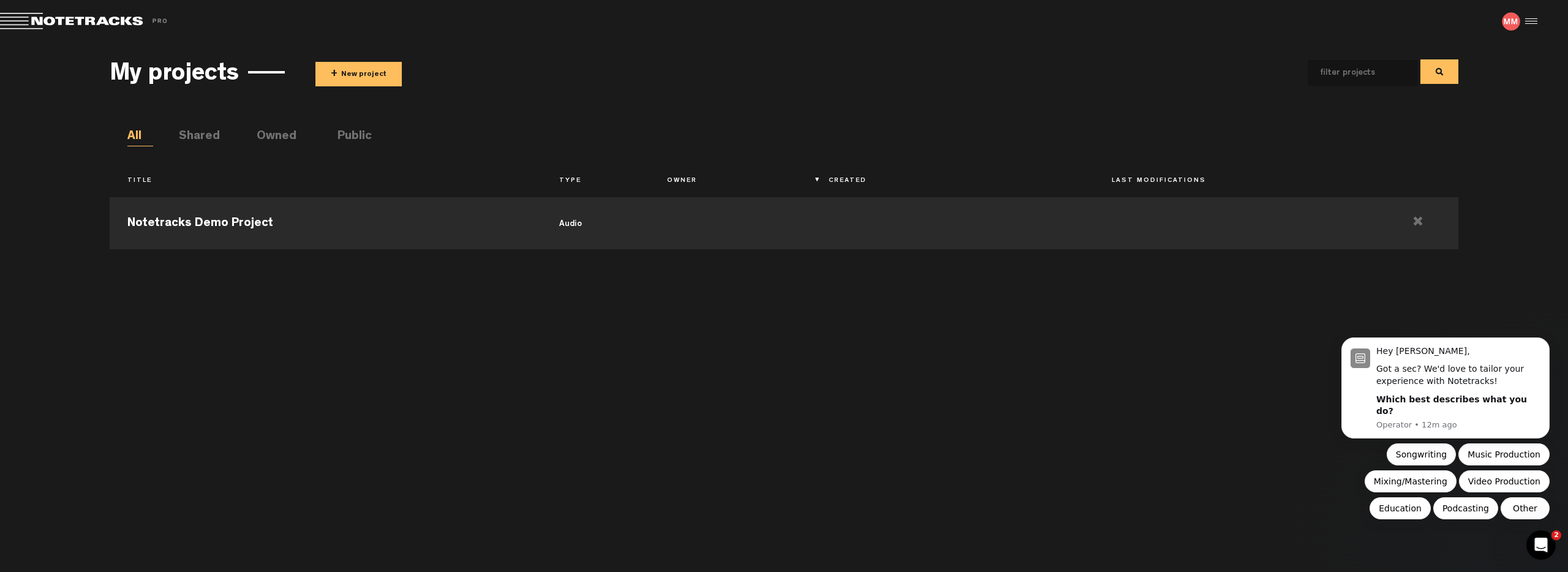
click at [194, 135] on li "Shared" at bounding box center [191, 138] width 25 height 19
click at [134, 140] on li "All" at bounding box center [140, 138] width 25 height 19
click at [1542, 535] on icon "Open Intercom Messenger" at bounding box center [1539, 544] width 20 height 20
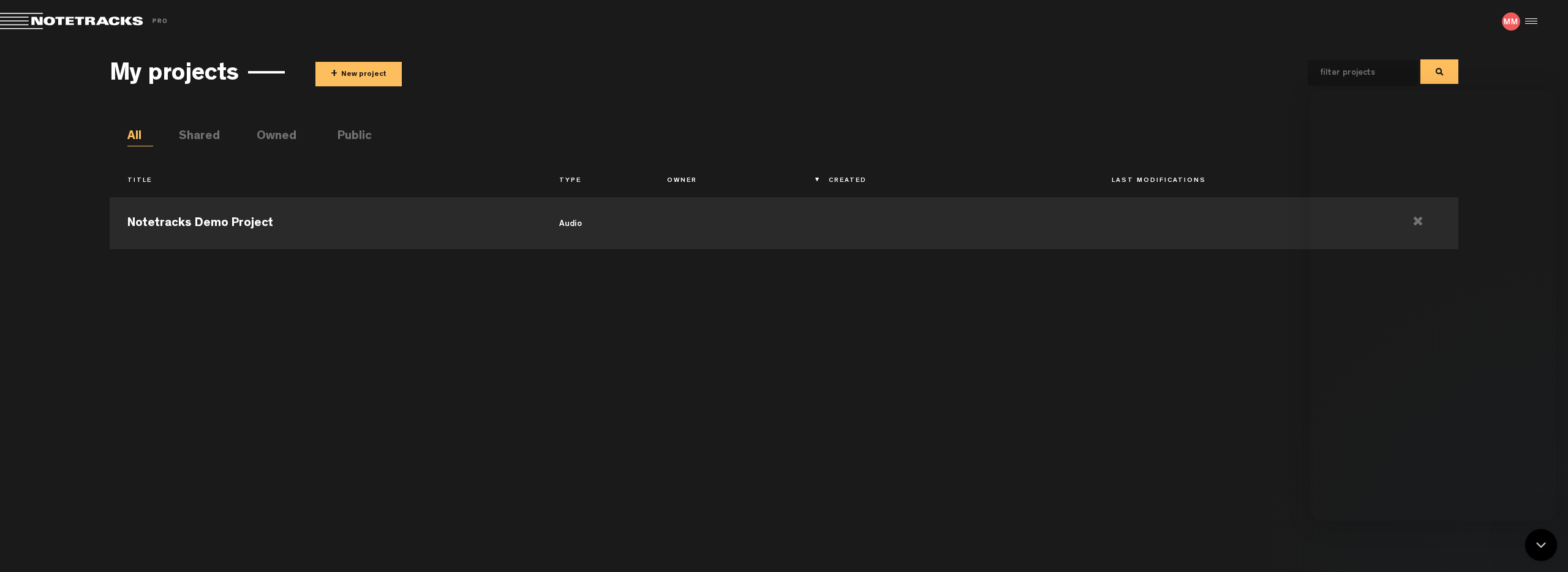
click at [1542, 535] on div "Close Intercom Messenger" at bounding box center [1538, 543] width 30 height 30
